Goal: Book appointment/travel/reservation

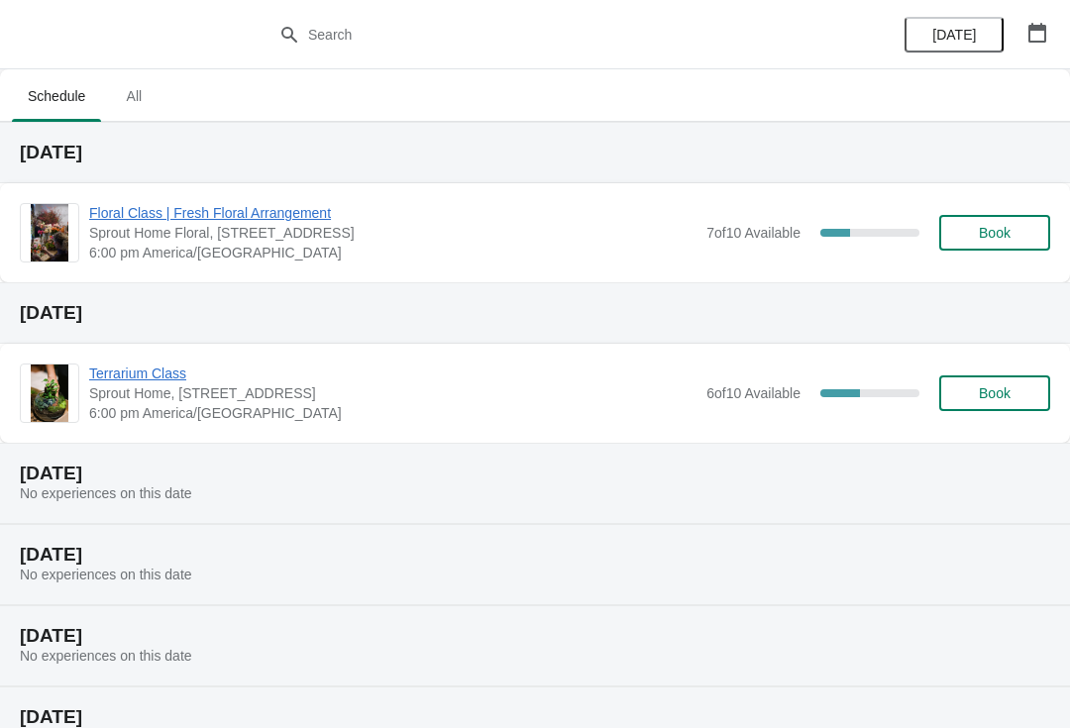
click at [250, 220] on span "Floral Class | Fresh Floral Arrangement" at bounding box center [392, 213] width 607 height 20
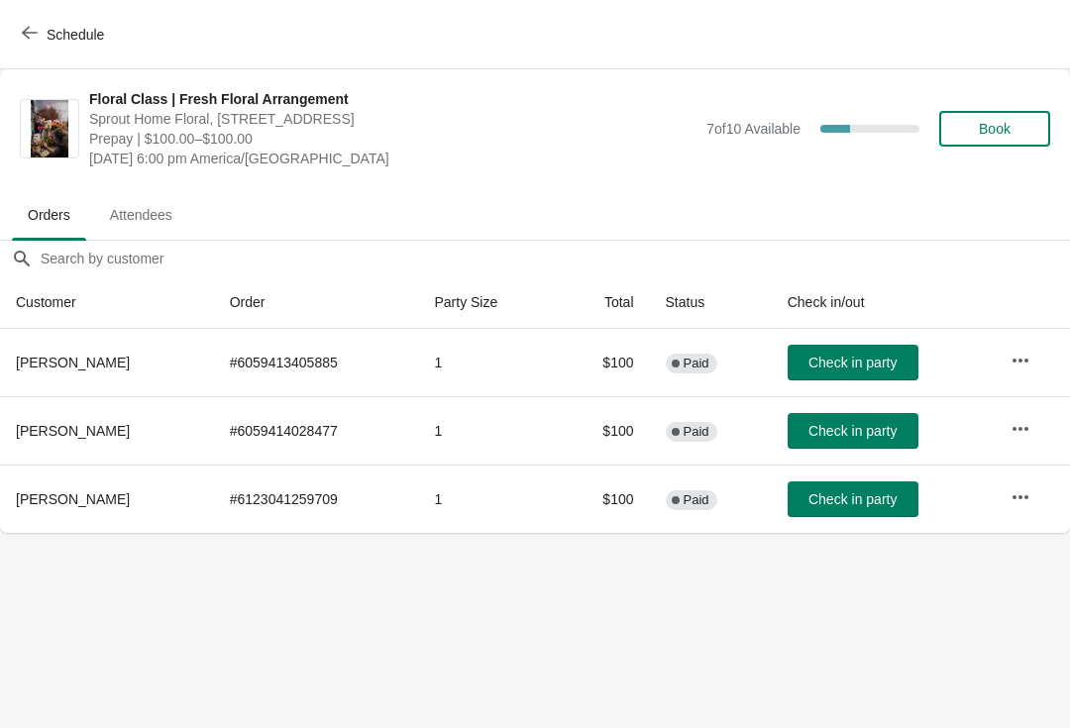
click at [996, 133] on span "Book" at bounding box center [995, 129] width 32 height 16
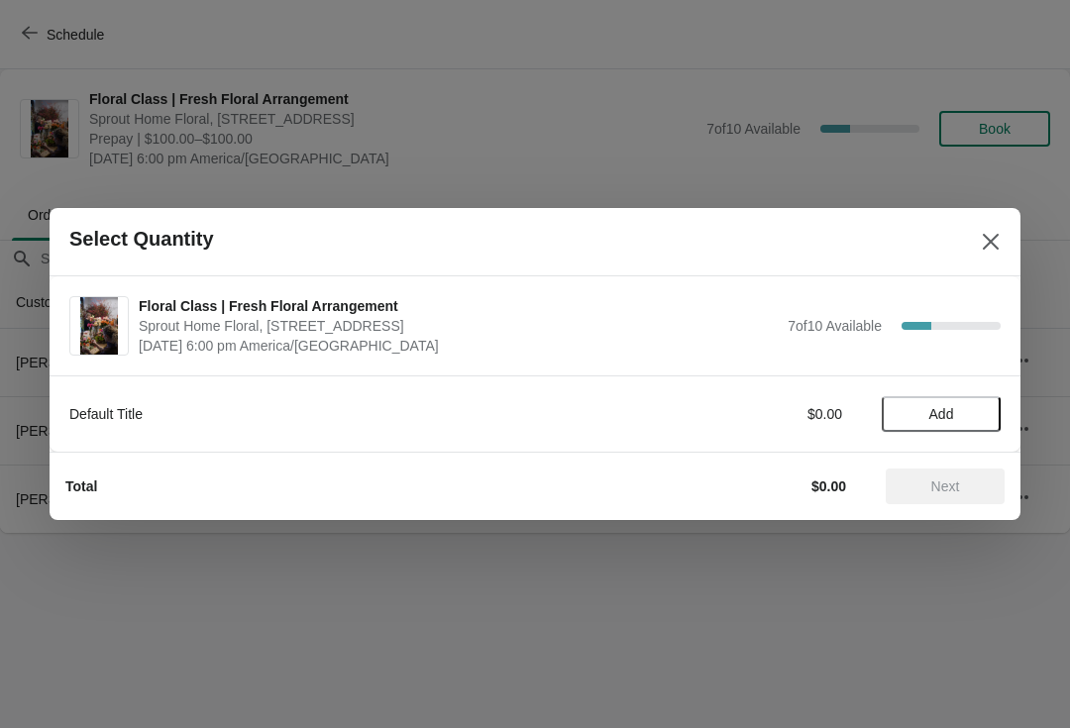
click at [941, 417] on span "Add" at bounding box center [941, 414] width 25 height 16
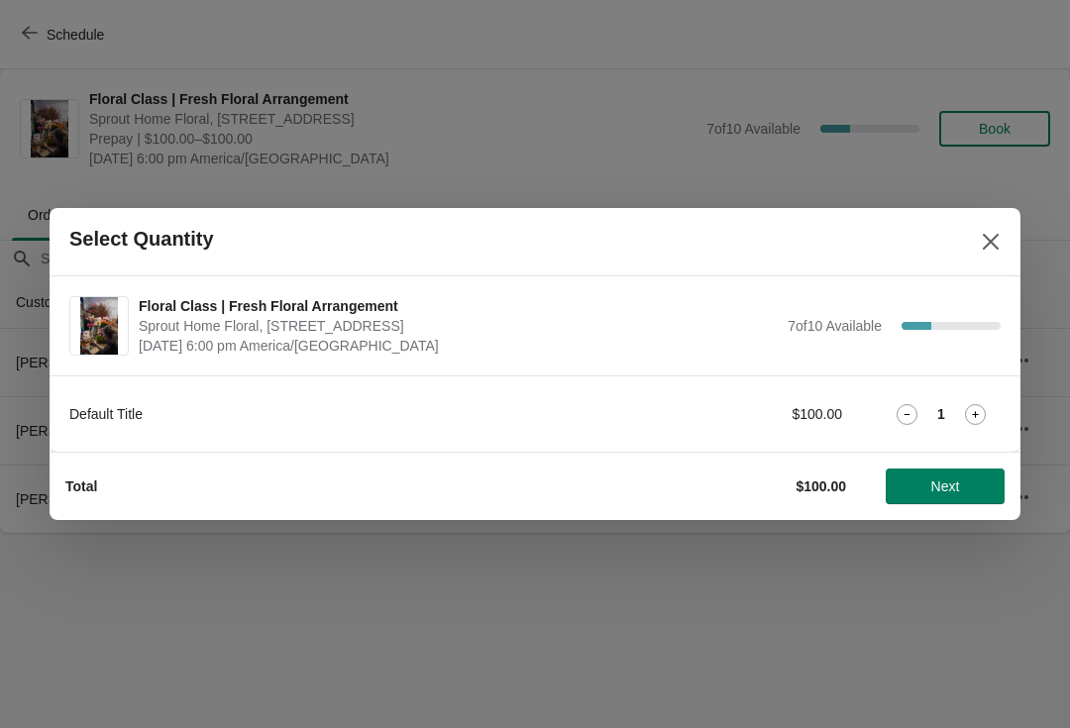
click at [954, 486] on span "Next" at bounding box center [945, 486] width 29 height 16
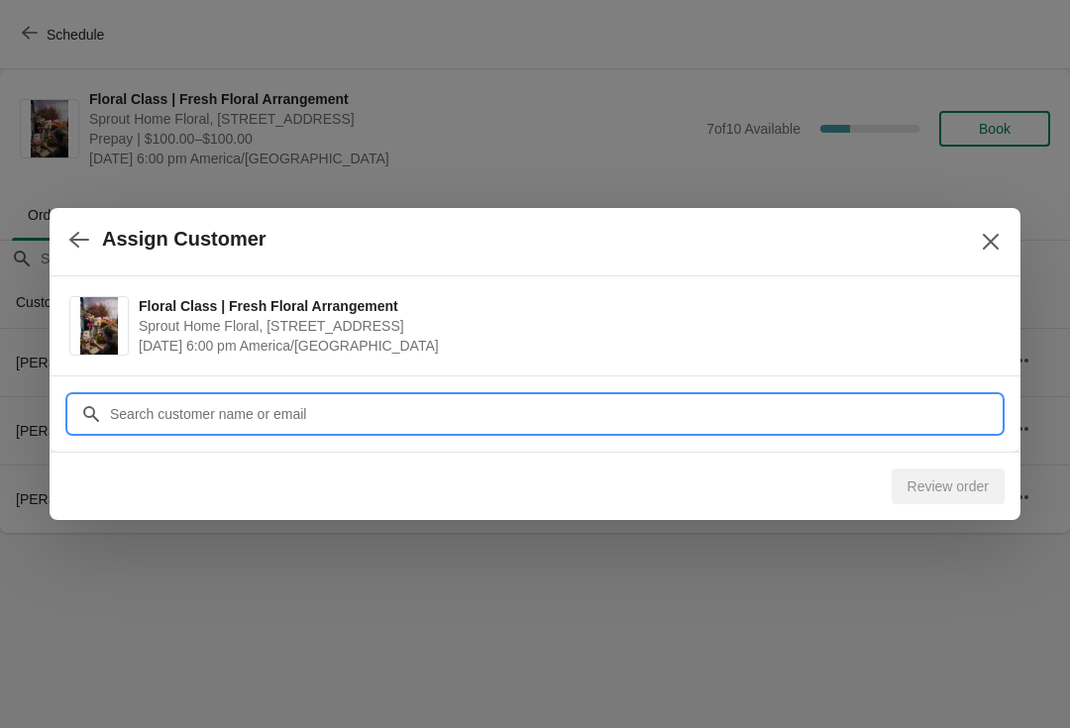
click at [459, 420] on input "Customer" at bounding box center [555, 414] width 892 height 36
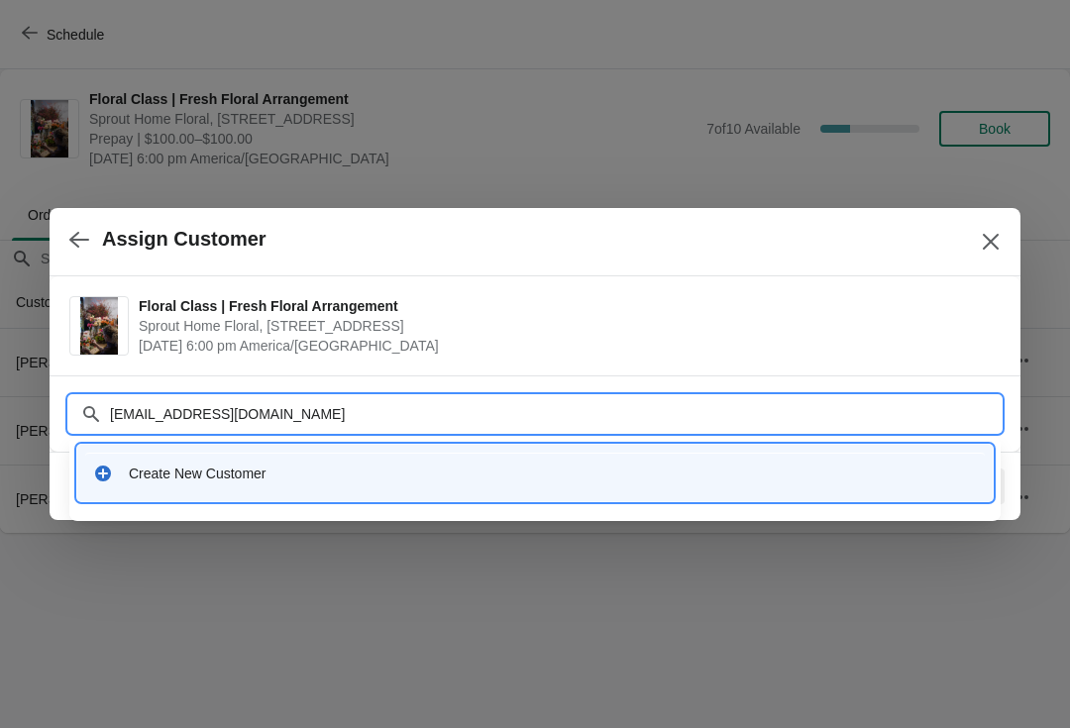
type input "Kevinb@sourceoflight.net"
click at [161, 471] on div "Create New Customer" at bounding box center [553, 474] width 848 height 20
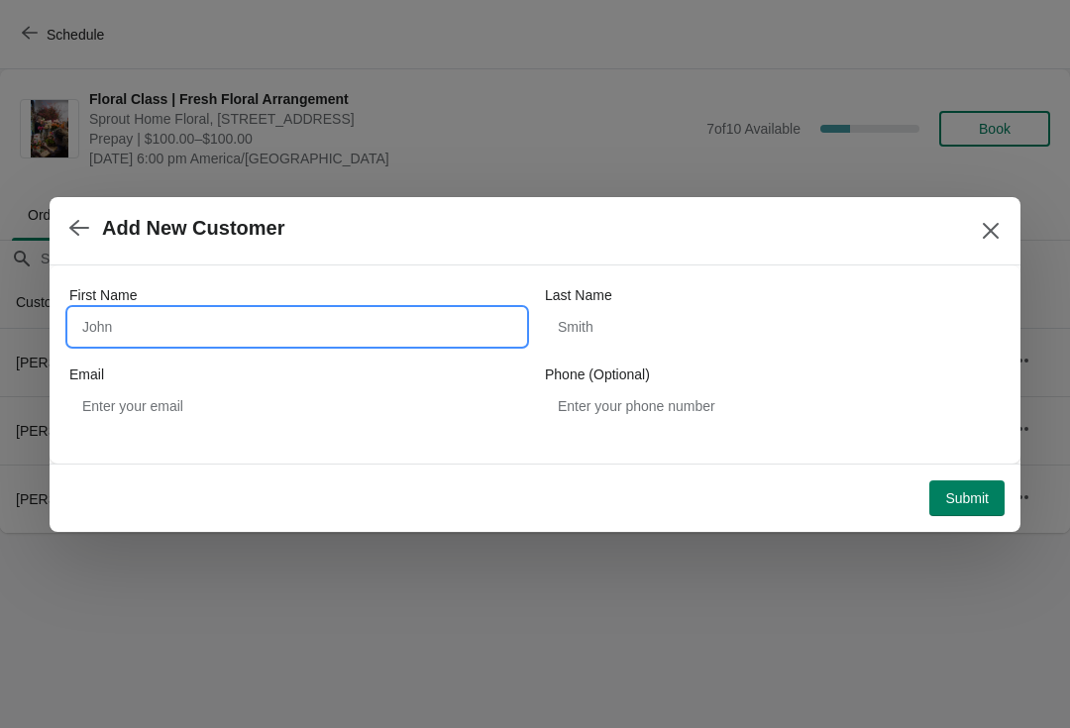
click at [112, 323] on input "First Name" at bounding box center [297, 327] width 456 height 36
type input "Kevin"
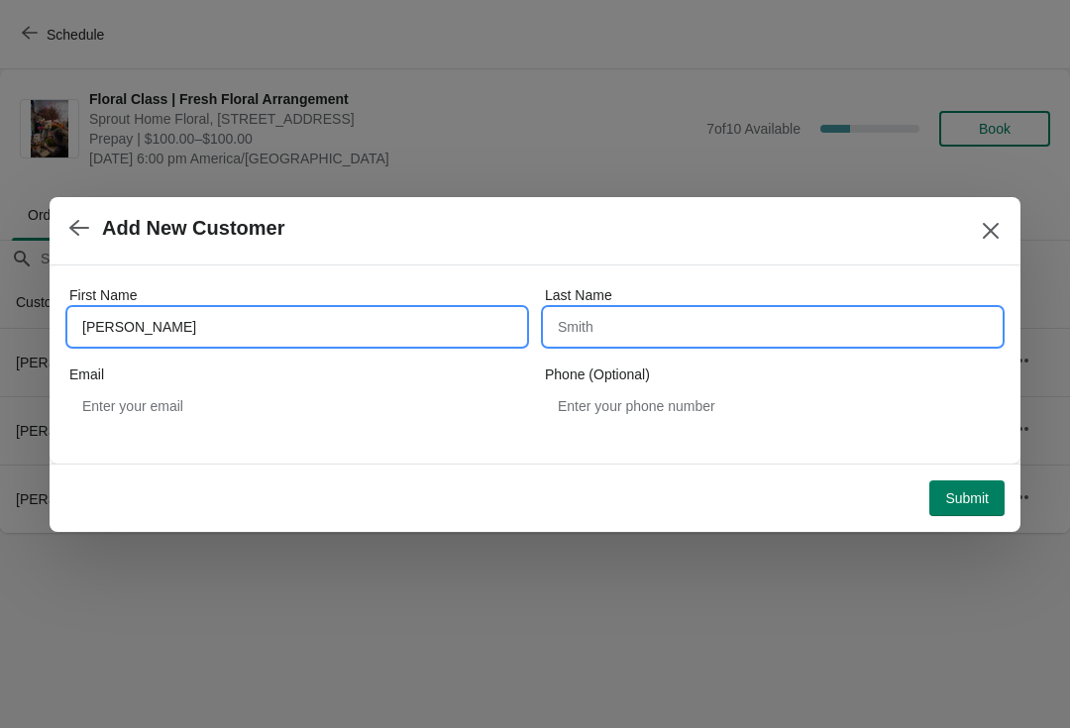
click at [641, 319] on input "Last Name" at bounding box center [773, 327] width 456 height 36
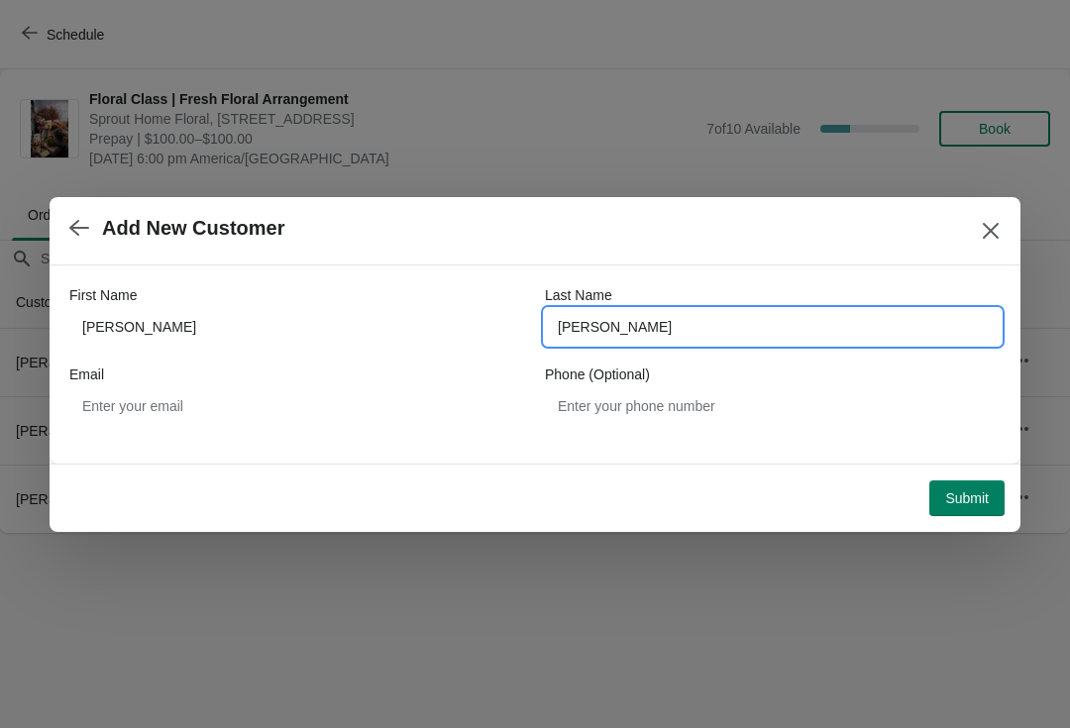
type input "Baldwin"
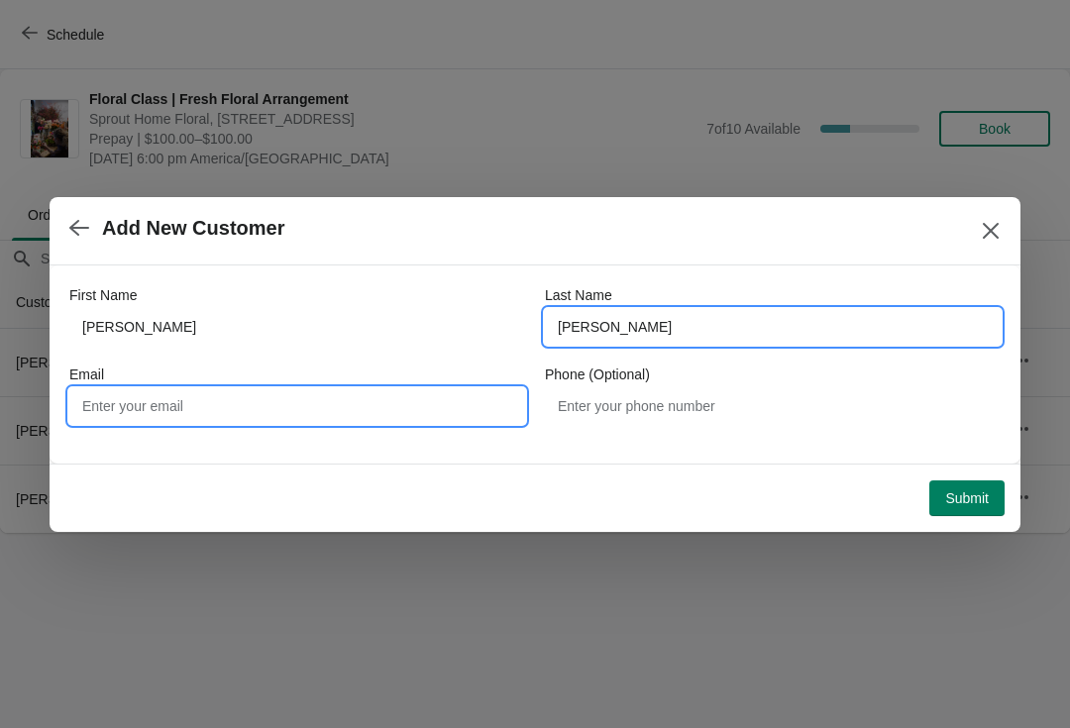
click at [119, 388] on input "Email" at bounding box center [297, 406] width 456 height 36
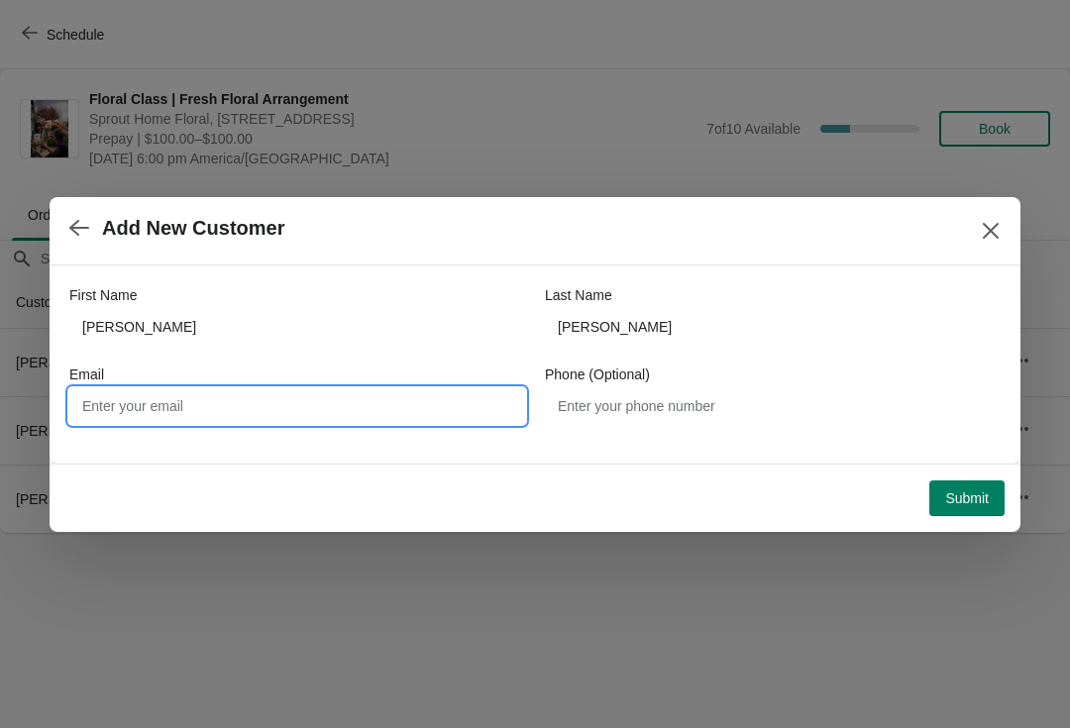
type input "k"
type input "kevinb@sourceoflight.net"
click at [976, 495] on span "Submit" at bounding box center [967, 498] width 44 height 16
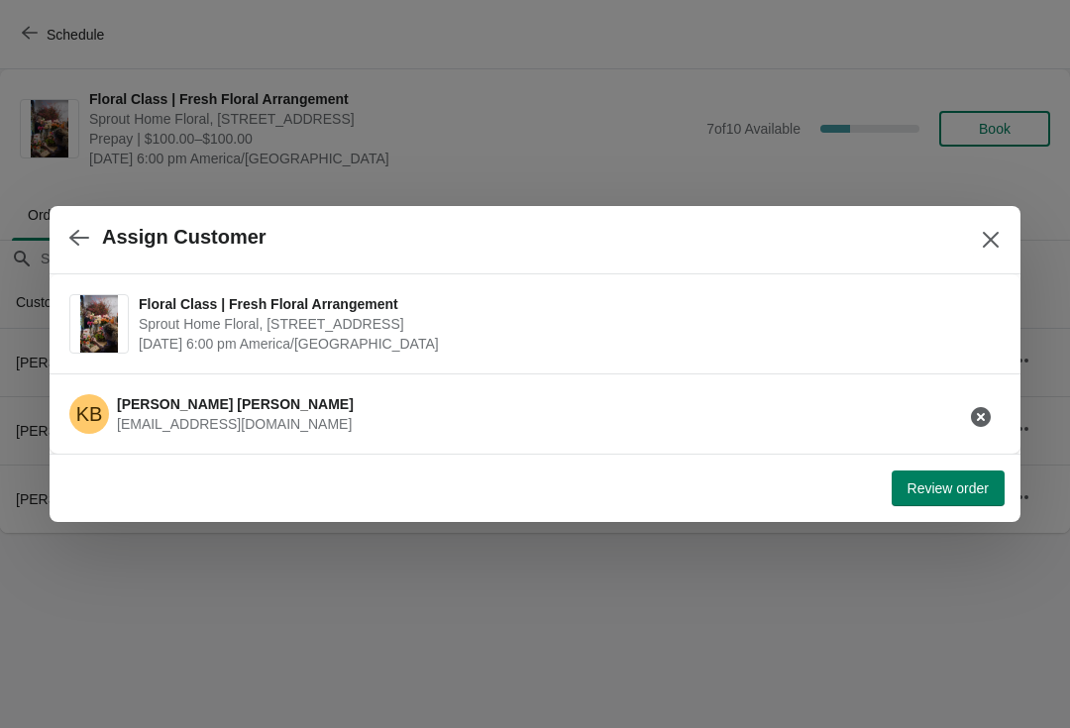
click at [952, 480] on span "Review order" at bounding box center [947, 488] width 81 height 16
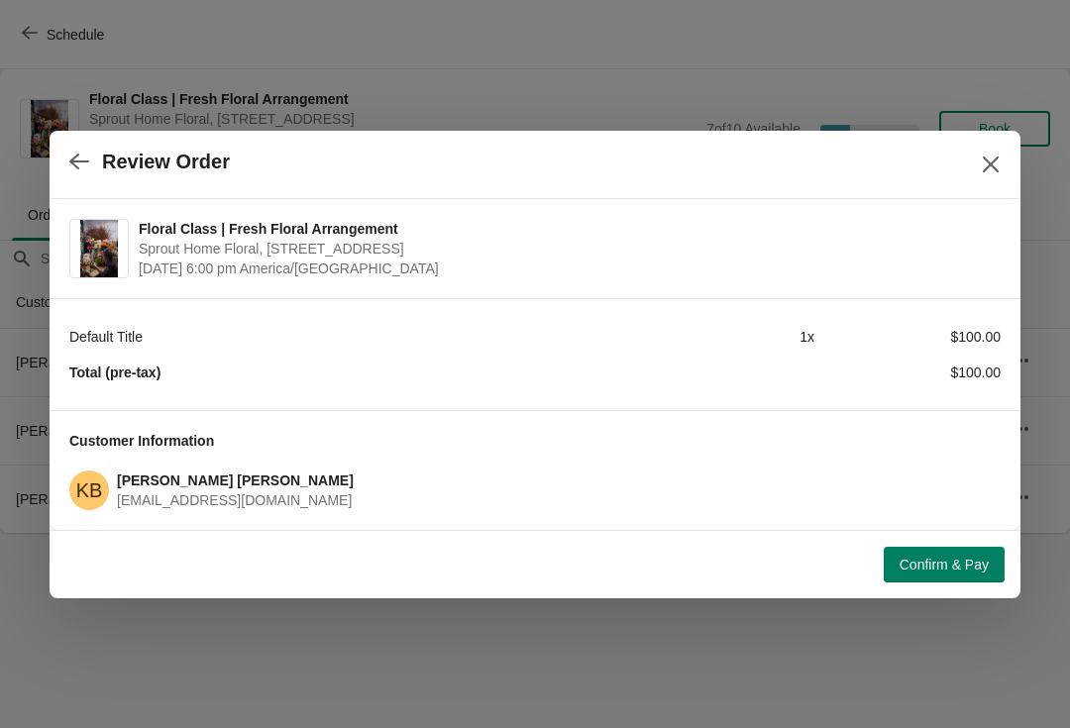
click at [82, 152] on icon "button" at bounding box center [79, 162] width 20 height 20
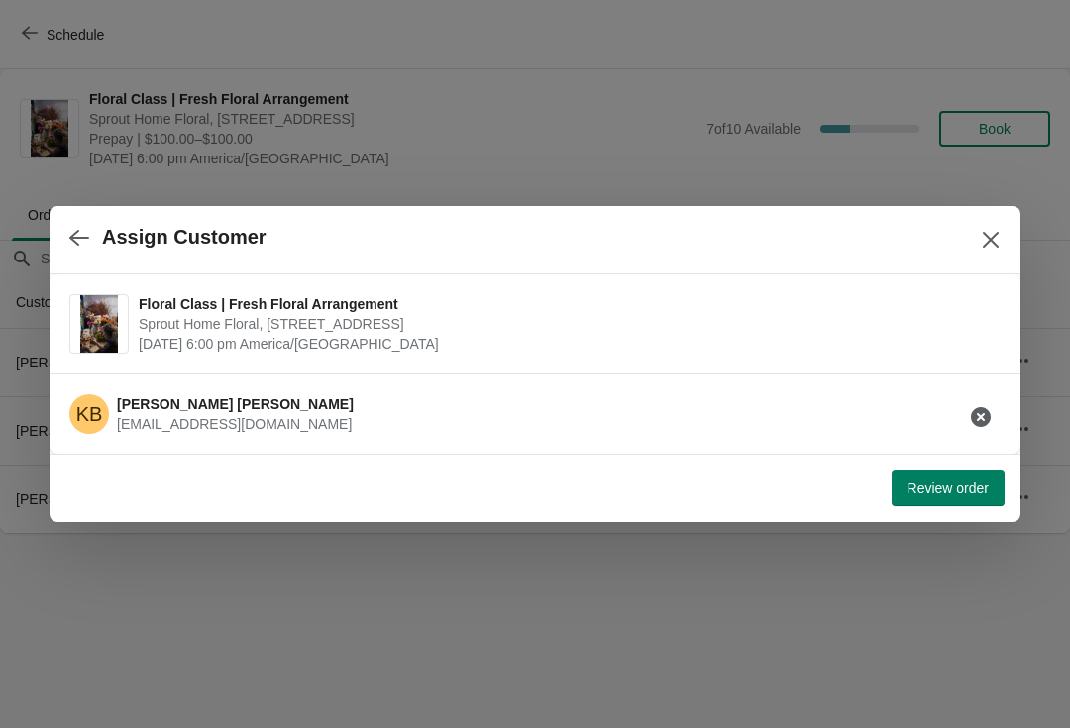
click at [73, 220] on button "button" at bounding box center [79, 237] width 36 height 39
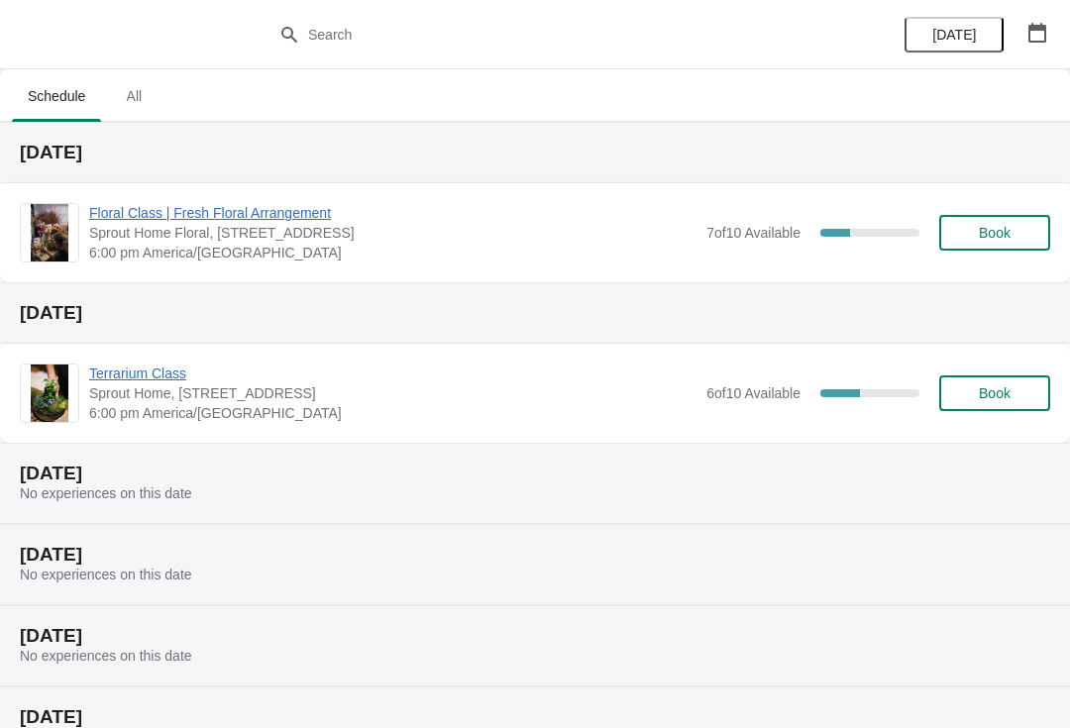
click at [287, 213] on span "Floral Class | Fresh Floral Arrangement" at bounding box center [392, 213] width 607 height 20
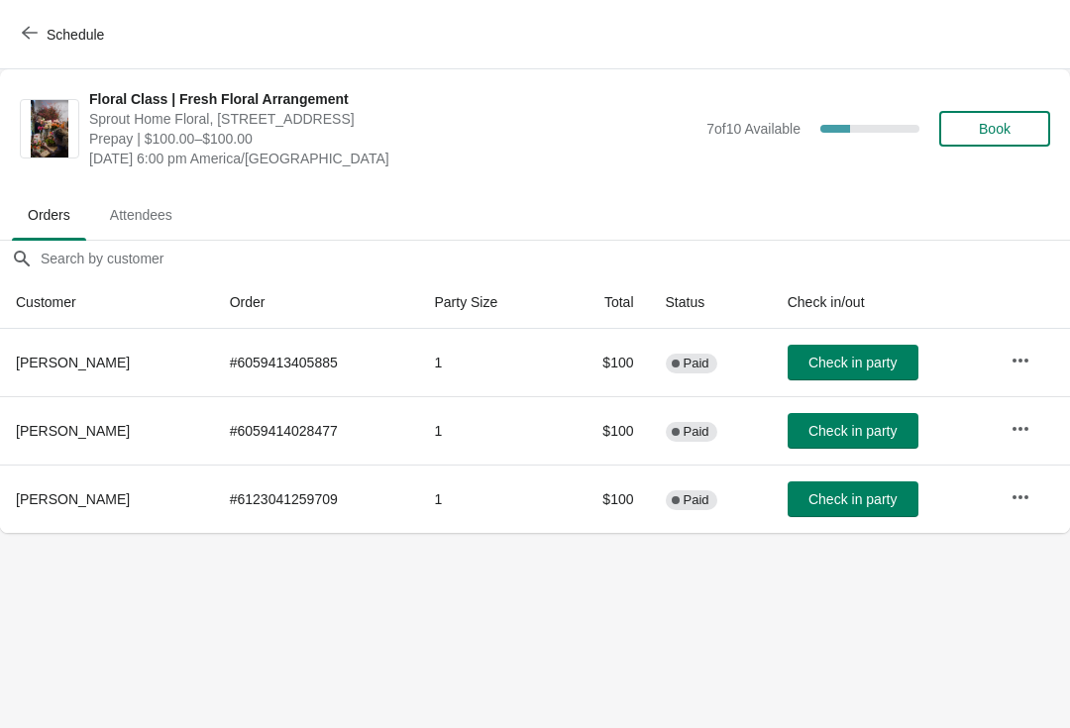
click at [1006, 138] on button "Book" at bounding box center [994, 129] width 111 height 36
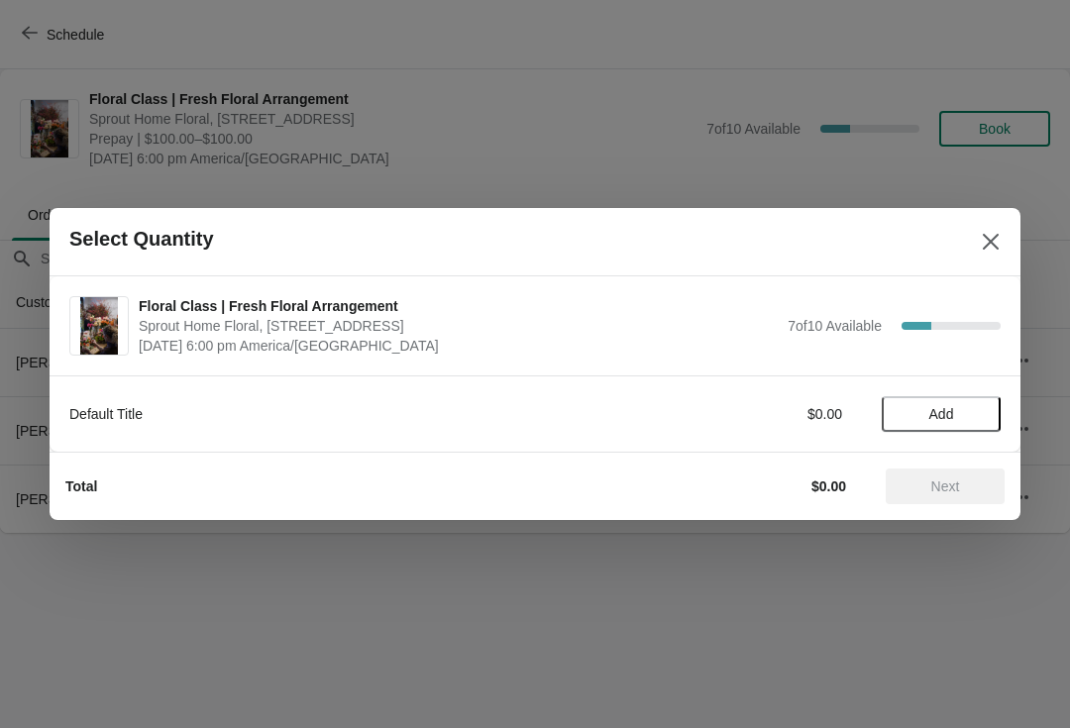
click at [957, 400] on button "Add" at bounding box center [941, 414] width 119 height 36
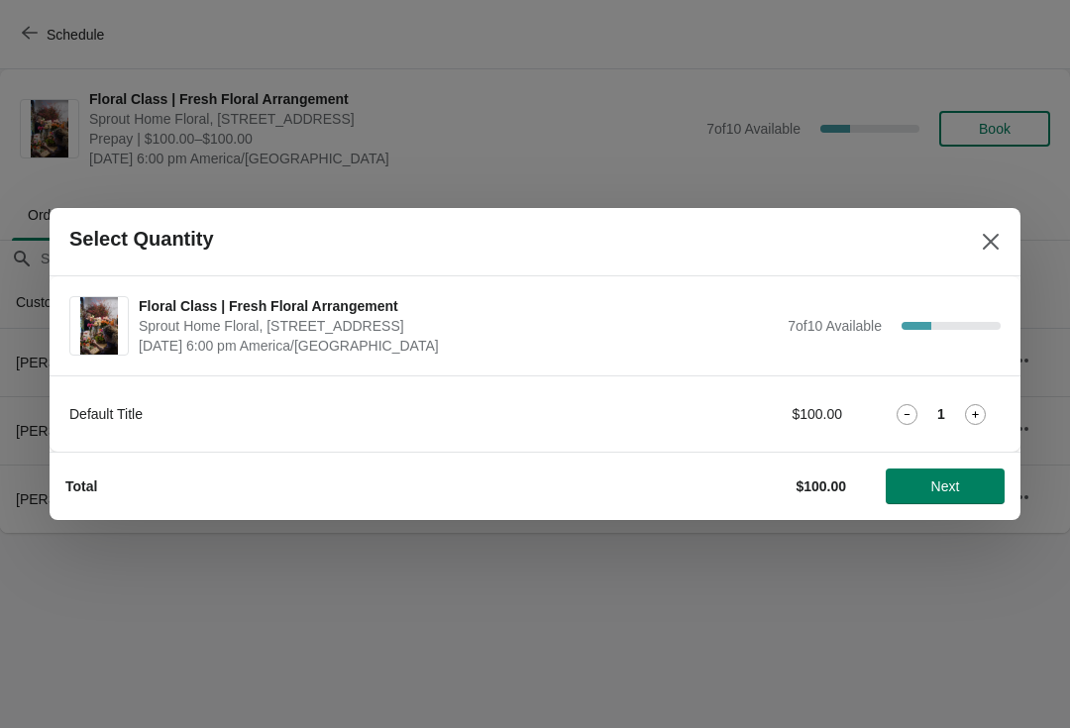
click at [958, 472] on button "Next" at bounding box center [945, 487] width 119 height 36
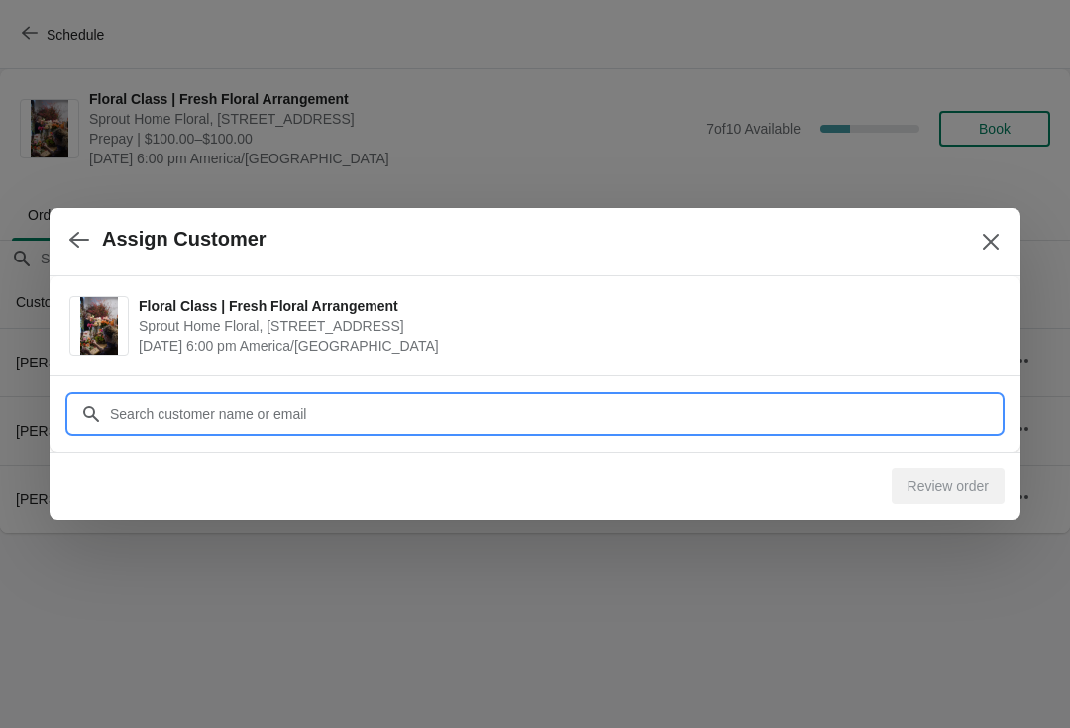
click at [619, 409] on input "Customer" at bounding box center [555, 414] width 892 height 36
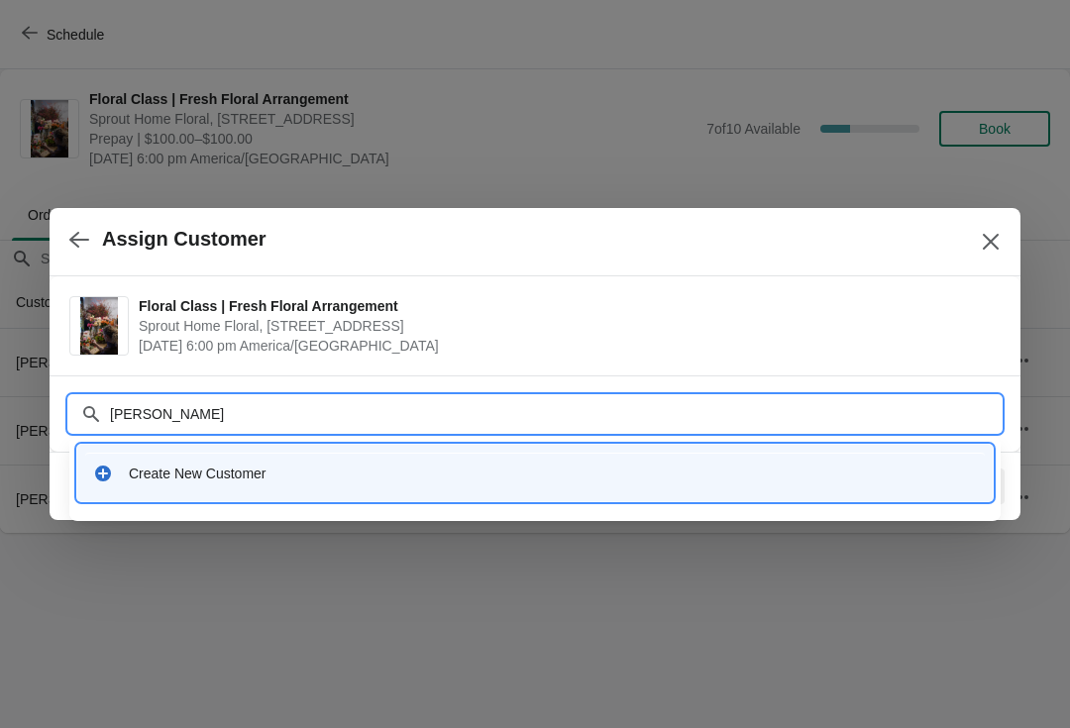
type input "[PERSON_NAME]"
click at [993, 235] on icon "Close" at bounding box center [991, 242] width 20 height 20
